Goal: Task Accomplishment & Management: Manage account settings

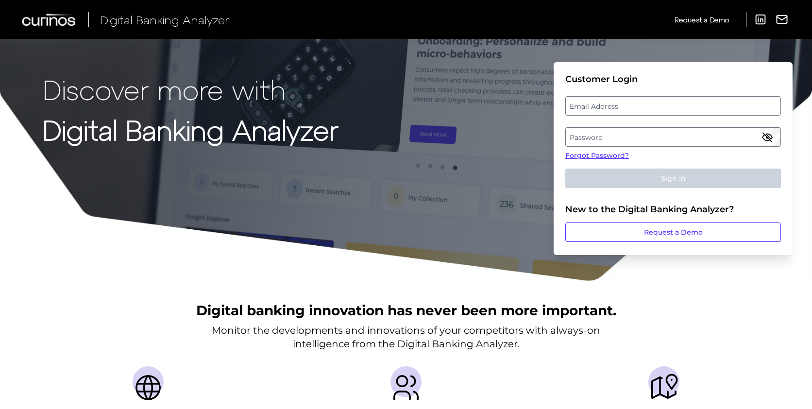
click at [585, 103] on label "Email Address" at bounding box center [673, 105] width 214 height 17
click at [585, 103] on input "email" at bounding box center [673, 105] width 216 height 19
type input "[EMAIL_ADDRESS][DOMAIN_NAME]"
click at [647, 134] on label "Password" at bounding box center [673, 136] width 214 height 17
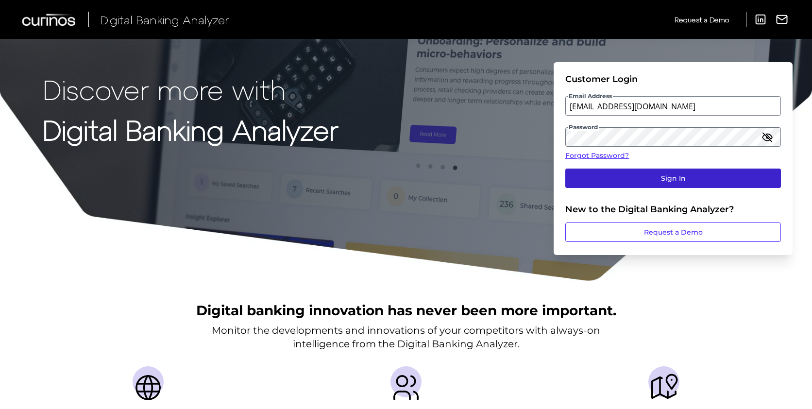
click at [612, 182] on button "Sign In" at bounding box center [673, 177] width 216 height 19
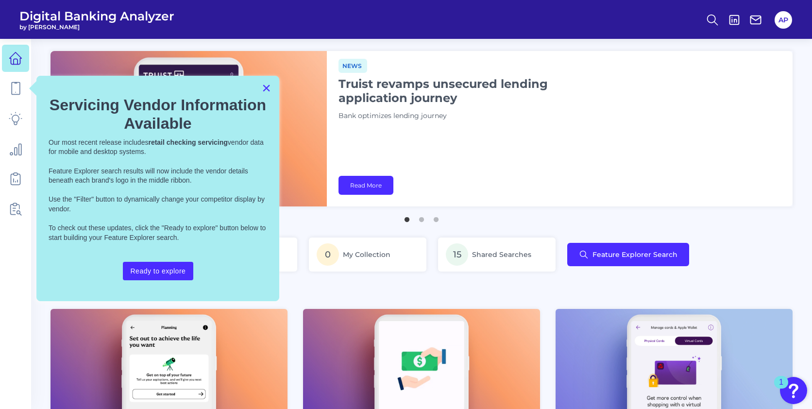
click at [270, 91] on button "×" at bounding box center [266, 88] width 9 height 16
